Goal: Find specific page/section: Find specific page/section

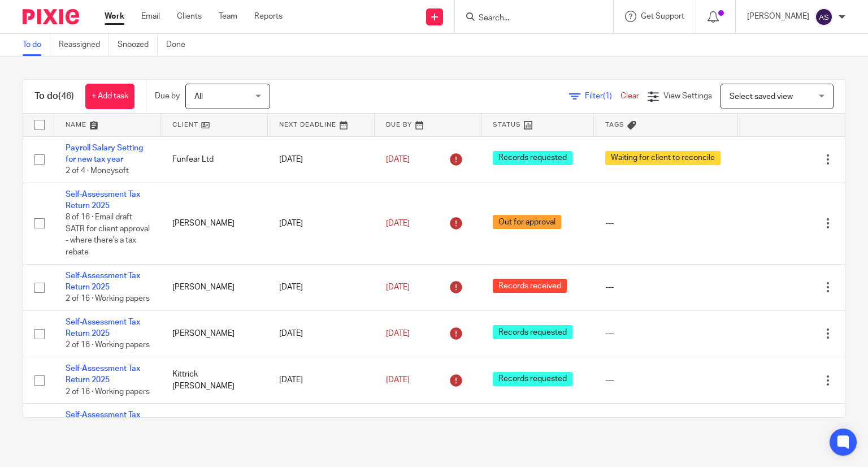
click at [523, 17] on input "Search" at bounding box center [528, 19] width 102 height 10
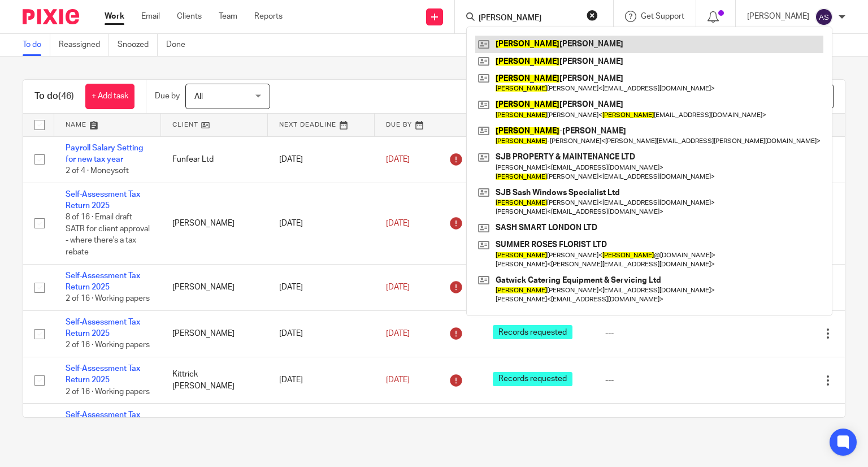
type input "stephen"
click at [584, 42] on link at bounding box center [649, 44] width 348 height 17
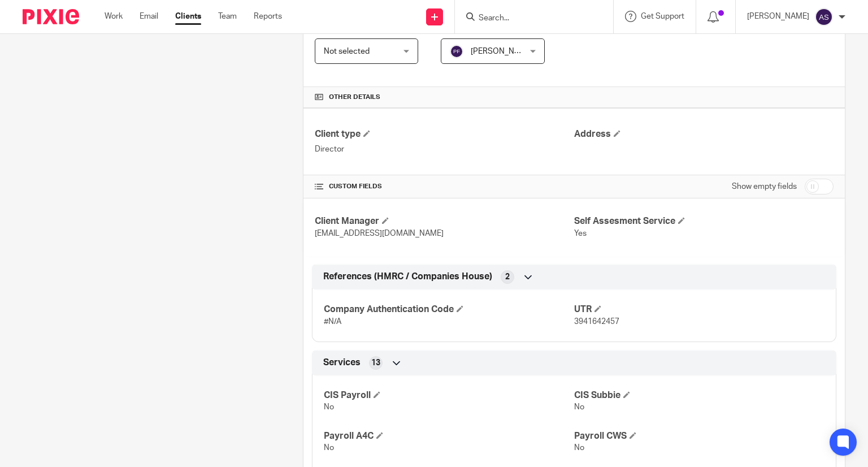
scroll to position [226, 0]
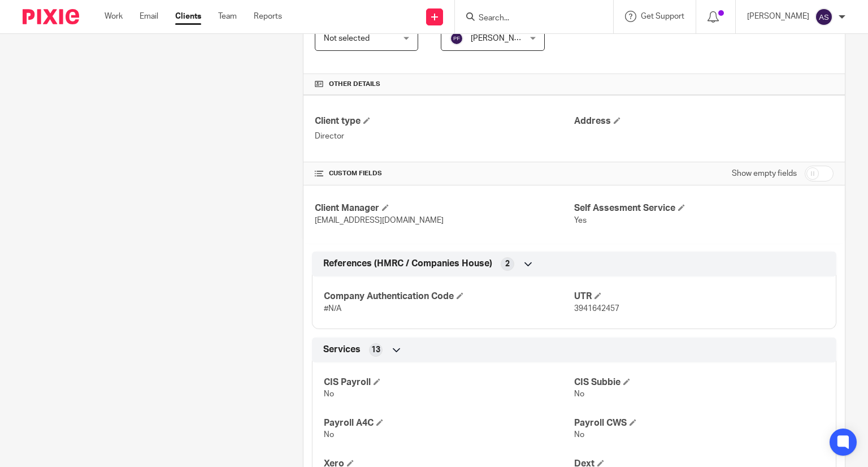
click at [597, 309] on span "3941642457" at bounding box center [596, 309] width 45 height 8
copy span "3941642457"
click at [525, 22] on input "Search" at bounding box center [528, 19] width 102 height 10
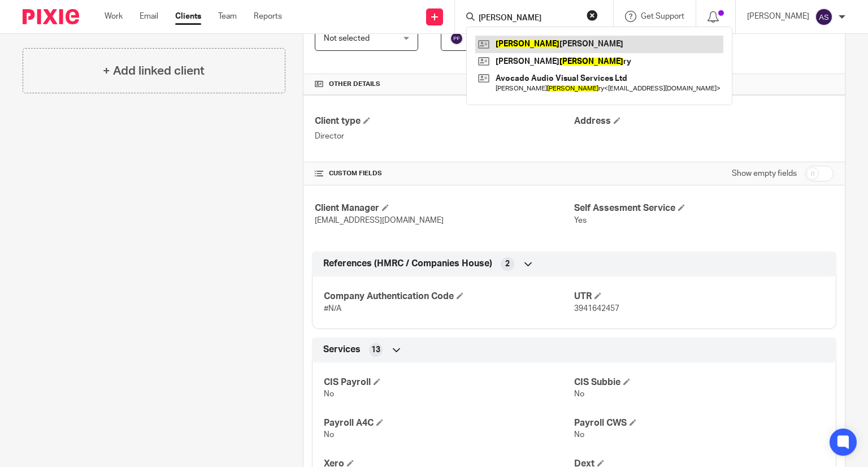
type input "gregg"
click at [558, 41] on link at bounding box center [599, 44] width 248 height 17
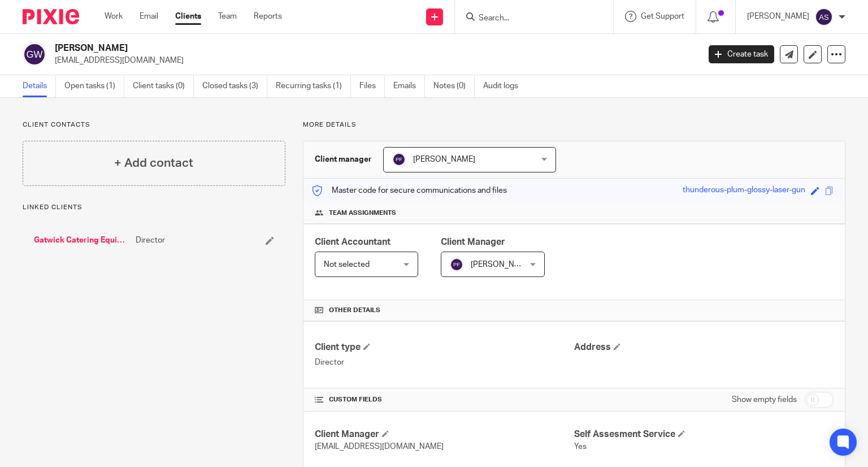
scroll to position [283, 0]
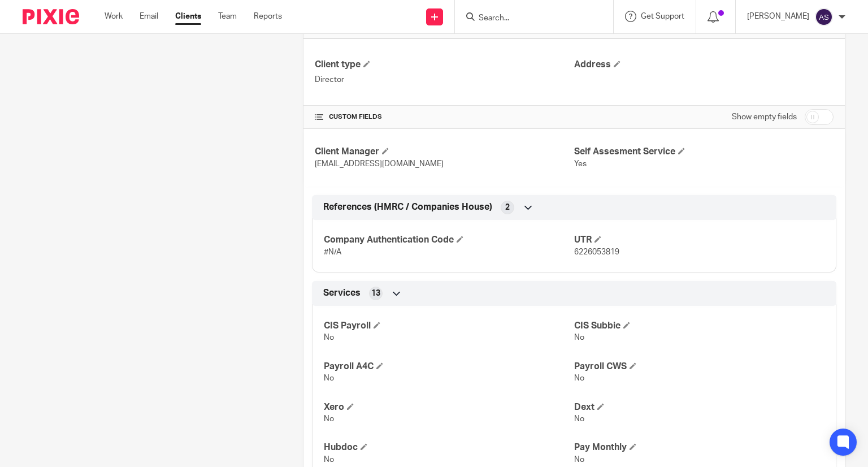
click at [597, 250] on span "6226053819" at bounding box center [596, 252] width 45 height 8
copy span "6226053819"
click at [507, 19] on input "Search" at bounding box center [528, 19] width 102 height 10
click at [518, 19] on input "Search" at bounding box center [528, 19] width 102 height 10
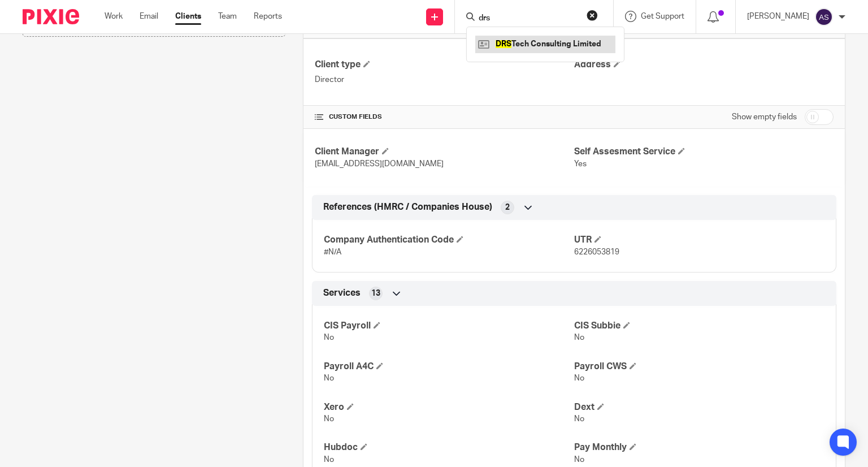
type input "drs"
click at [552, 42] on link at bounding box center [545, 44] width 140 height 17
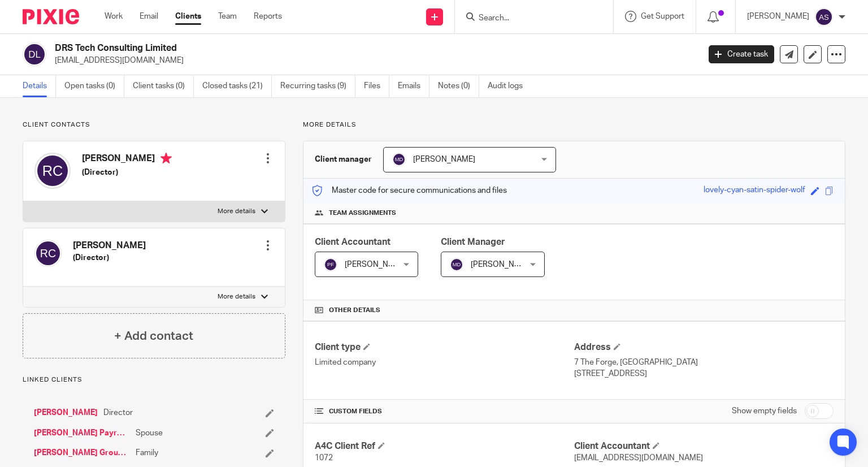
click at [507, 20] on input "Search" at bounding box center [528, 19] width 102 height 10
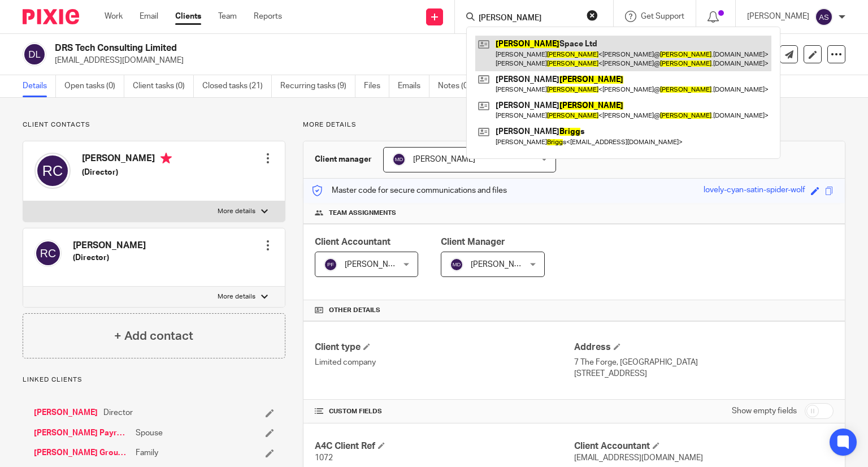
type input "trigg"
click at [550, 47] on link at bounding box center [623, 53] width 296 height 35
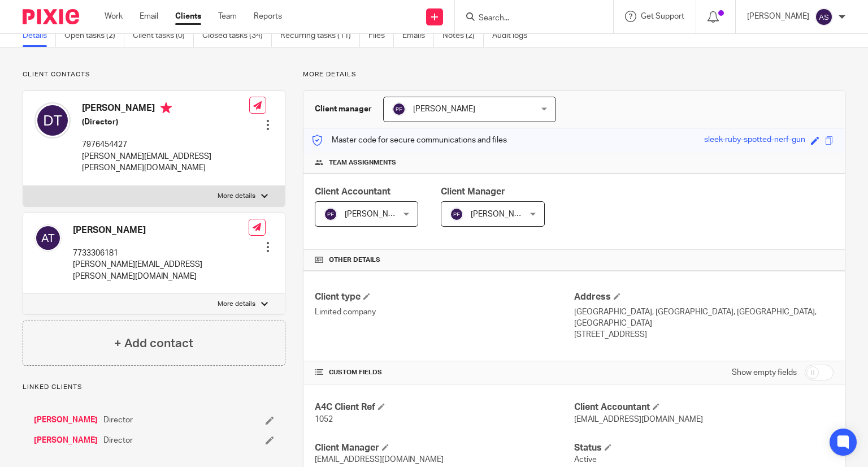
scroll to position [170, 0]
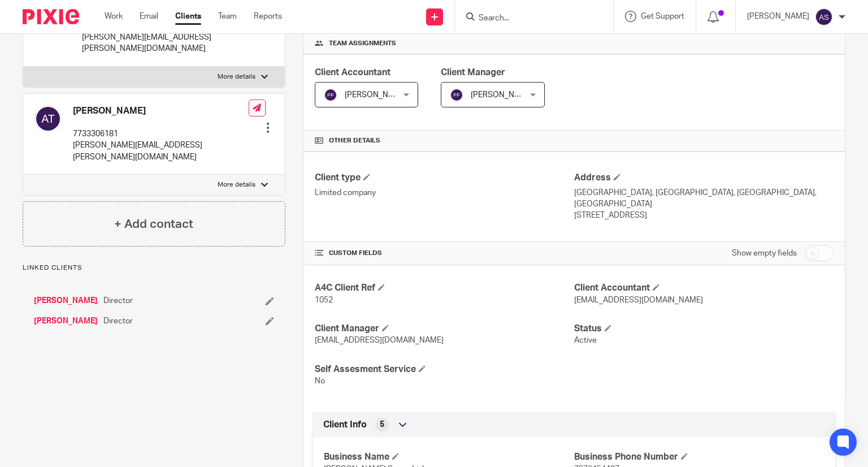
click at [56, 295] on link "[PERSON_NAME]" at bounding box center [66, 300] width 64 height 11
click at [71, 315] on link "[PERSON_NAME]" at bounding box center [66, 320] width 64 height 11
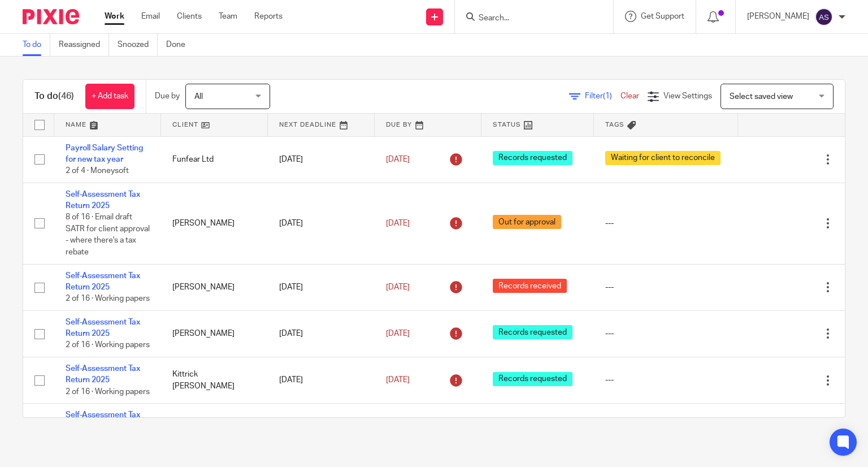
click at [500, 23] on input "Search" at bounding box center [528, 19] width 102 height 10
paste input "[PERSON_NAME]"
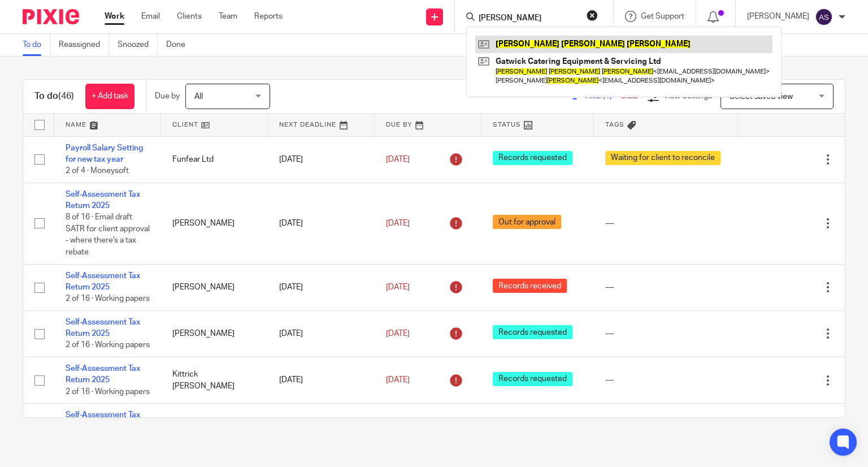
type input "[PERSON_NAME]"
click at [530, 41] on link at bounding box center [623, 44] width 297 height 17
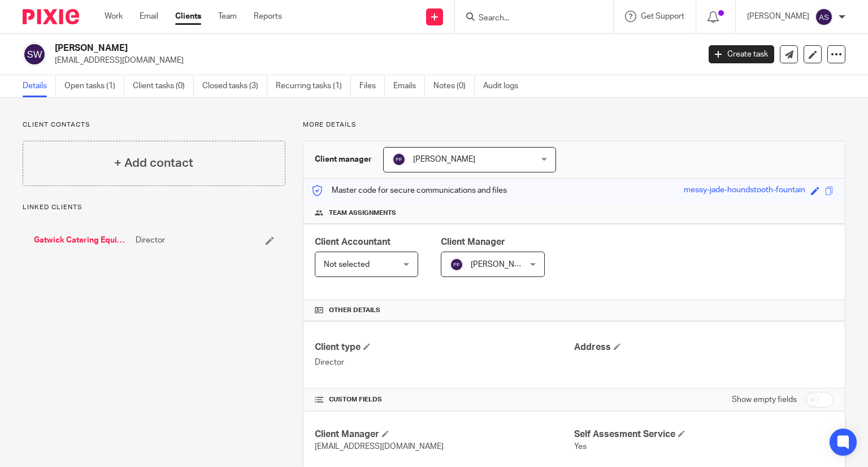
drag, startPoint x: 0, startPoint y: 0, endPoint x: 206, endPoint y: 48, distance: 211.2
click at [243, 47] on h2 "Stephen James Weatherill" at bounding box center [310, 48] width 510 height 12
copy h2 "Stephen James Weatherill"
click at [503, 16] on input "Search" at bounding box center [528, 19] width 102 height 10
paste input "[PERSON_NAME]"
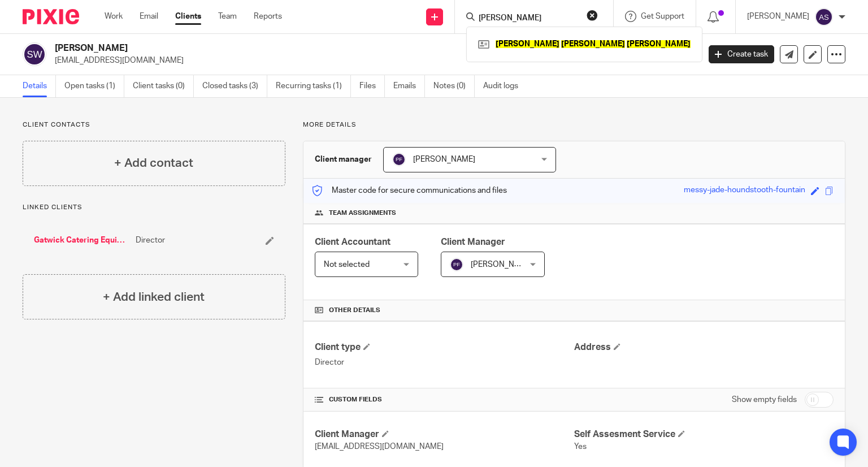
type input "[PERSON_NAME]"
click button "submit" at bounding box center [0, 0] width 0 height 0
click at [544, 40] on link at bounding box center [584, 44] width 218 height 17
